Goal: Information Seeking & Learning: Check status

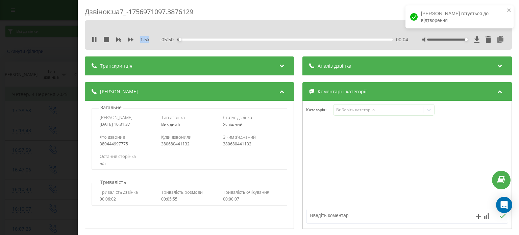
drag, startPoint x: 439, startPoint y: 39, endPoint x: 519, endPoint y: 43, distance: 80.2
click at [519, 43] on div "Дзвінок : ua7_-1756971097.3876129 1.5 x - 05:50 00:04 00:04 Транскрипція Для AI…" at bounding box center [298, 117] width 441 height 235
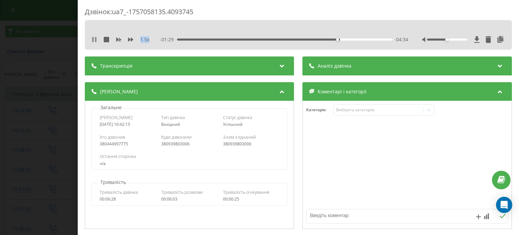
click at [97, 39] on icon at bounding box center [94, 39] width 5 height 5
click at [96, 39] on icon at bounding box center [94, 39] width 5 height 5
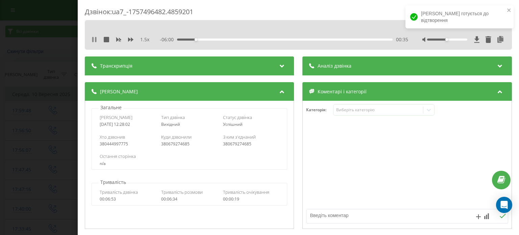
click at [94, 39] on icon at bounding box center [94, 39] width 5 height 5
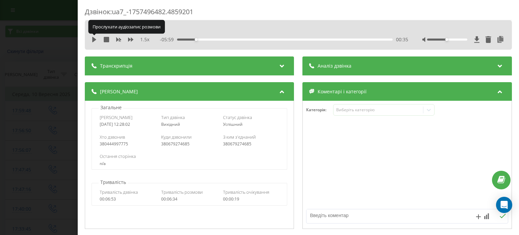
click at [94, 39] on icon at bounding box center [94, 39] width 4 height 5
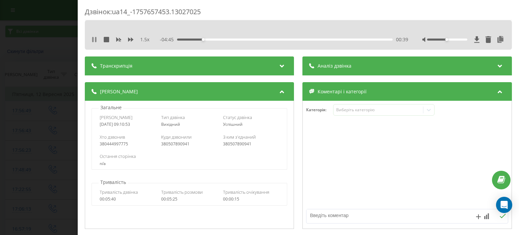
click at [96, 40] on icon at bounding box center [95, 39] width 1 height 5
click at [95, 39] on icon at bounding box center [94, 39] width 4 height 5
click at [94, 42] on div "1.5 x" at bounding box center [122, 39] width 61 height 7
click at [94, 38] on icon at bounding box center [94, 39] width 5 height 5
drag, startPoint x: 96, startPoint y: 39, endPoint x: 138, endPoint y: 15, distance: 48.5
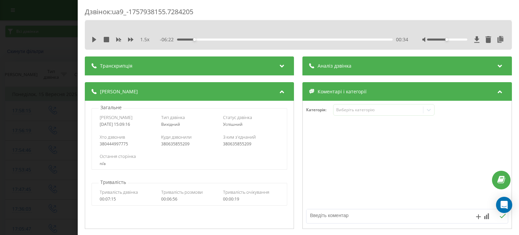
click at [96, 39] on icon at bounding box center [94, 39] width 5 height 5
click at [92, 41] on icon at bounding box center [94, 39] width 5 height 5
